Goal: Navigation & Orientation: Find specific page/section

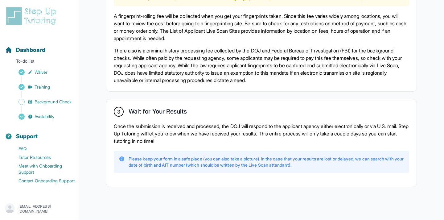
scroll to position [445, 0]
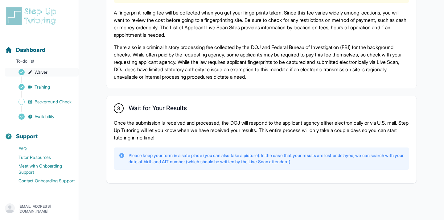
click at [55, 72] on link "Waiver" at bounding box center [42, 72] width 74 height 9
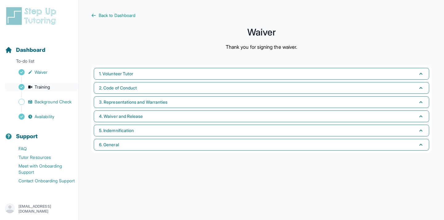
click at [57, 86] on link "Training" at bounding box center [42, 87] width 74 height 9
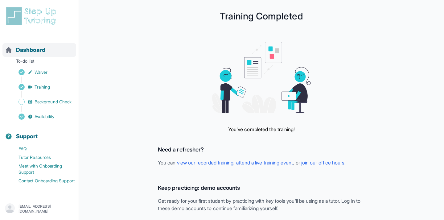
click at [37, 49] on span "Dashboard" at bounding box center [30, 50] width 29 height 9
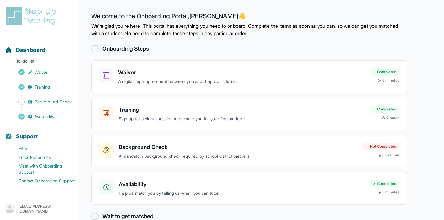
scroll to position [13, 0]
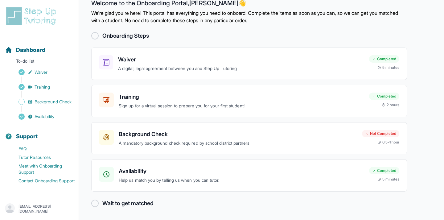
click at [95, 201] on div at bounding box center [94, 202] width 7 height 7
click at [50, 206] on p "[EMAIL_ADDRESS][DOMAIN_NAME]" at bounding box center [45, 209] width 55 height 10
click at [77, 209] on div "[EMAIL_ADDRESS][DOMAIN_NAME] Sign Out" at bounding box center [39, 209] width 79 height 22
